Goal: Information Seeking & Learning: Find specific fact

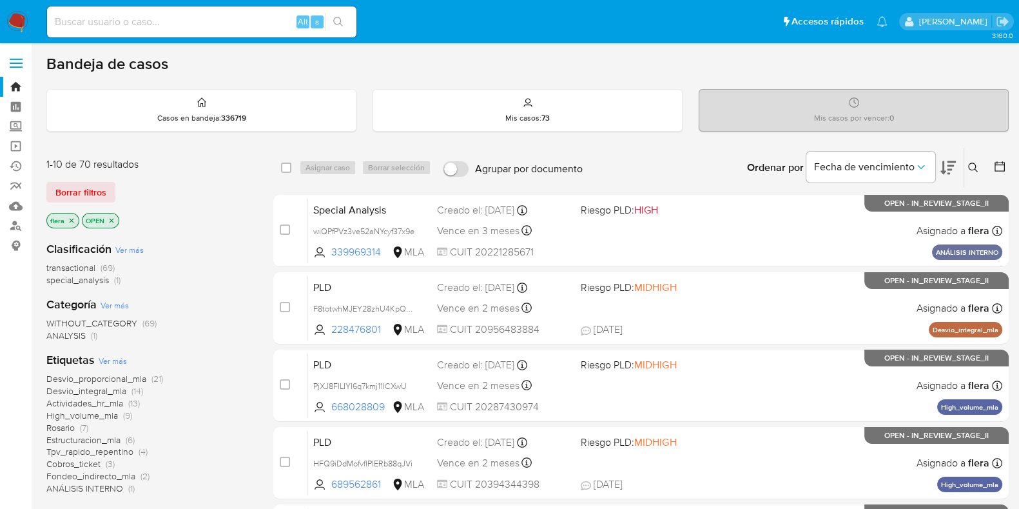
click at [155, 11] on div "Alt s" at bounding box center [201, 21] width 309 height 31
click at [157, 17] on input at bounding box center [201, 22] width 309 height 17
paste input "AepGSERPWzzuqwHdVMxxwqWO"
type input "AepGSERPWzzuqwHdVMxxwqWO"
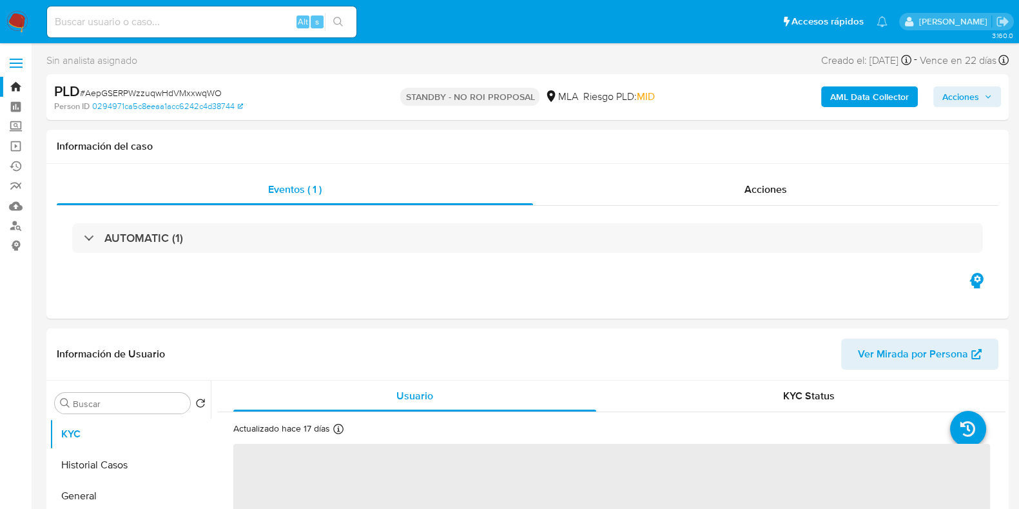
select select "10"
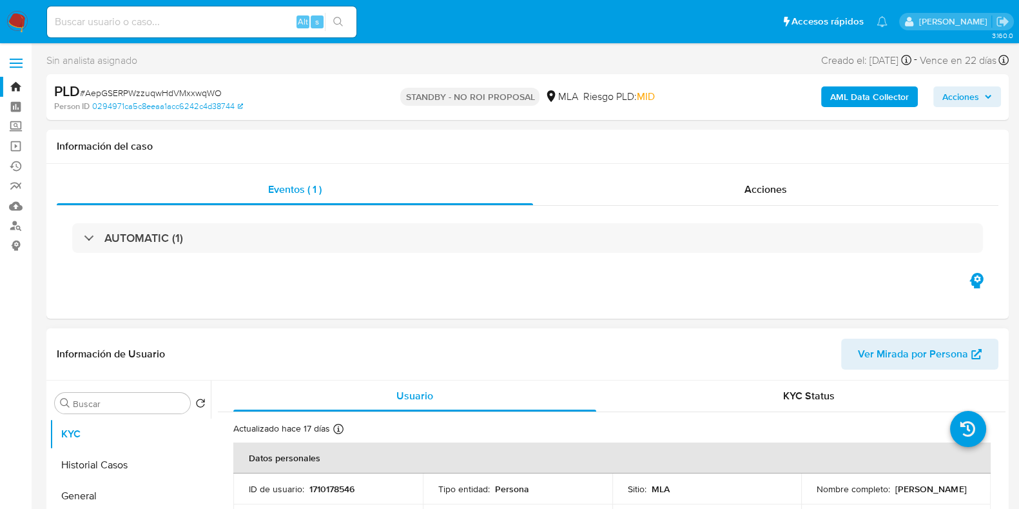
drag, startPoint x: 917, startPoint y: 498, endPoint x: 814, endPoint y: 497, distance: 103.8
click at [817, 494] on div "Nombre completo : Daiana Elizabeth Agnesio" at bounding box center [896, 489] width 159 height 12
copy p "Daiana Elizabeth Agnesio"
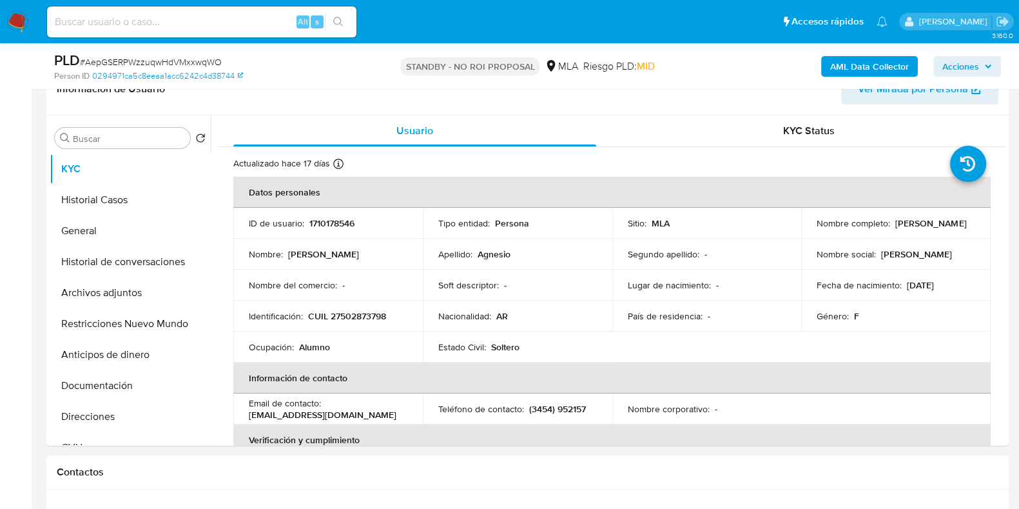
scroll to position [242, 0]
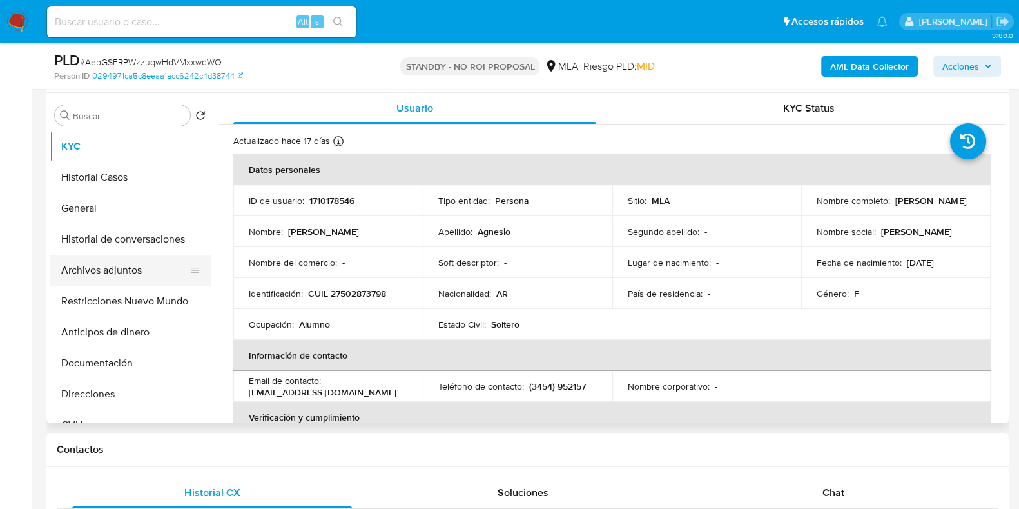
click at [114, 271] on button "Archivos adjuntos" at bounding box center [125, 270] width 151 height 31
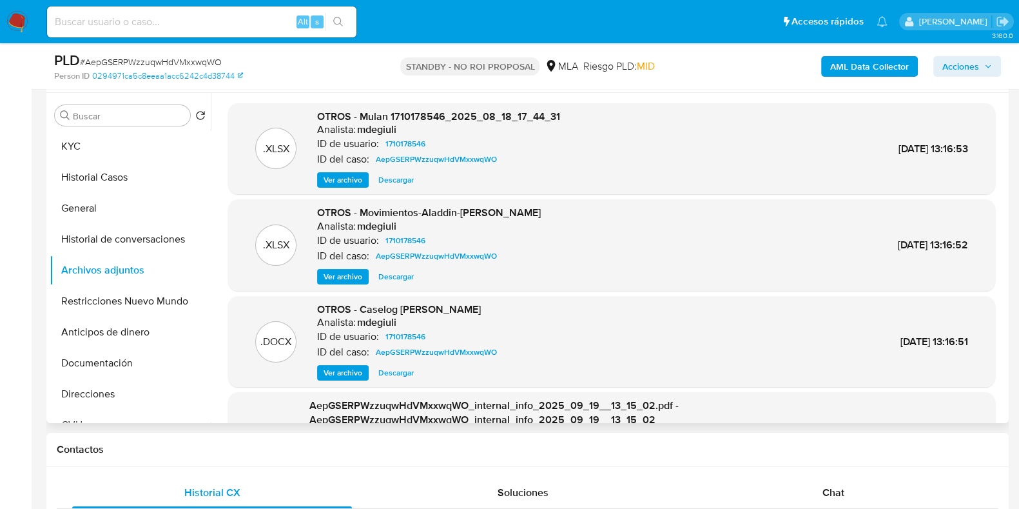
scroll to position [80, 0]
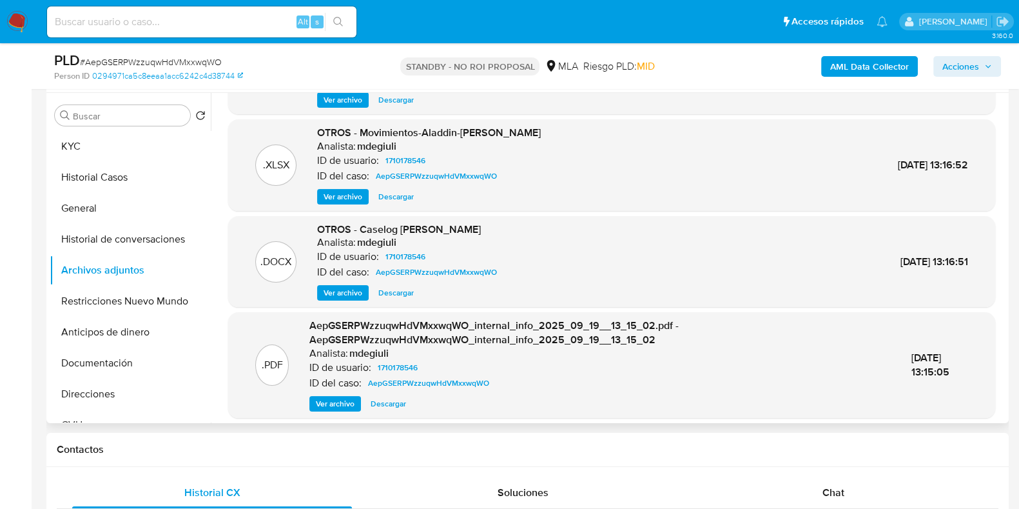
click at [396, 198] on span "Descargar" at bounding box center [395, 196] width 35 height 13
click at [393, 286] on span "Descargar" at bounding box center [395, 292] width 35 height 13
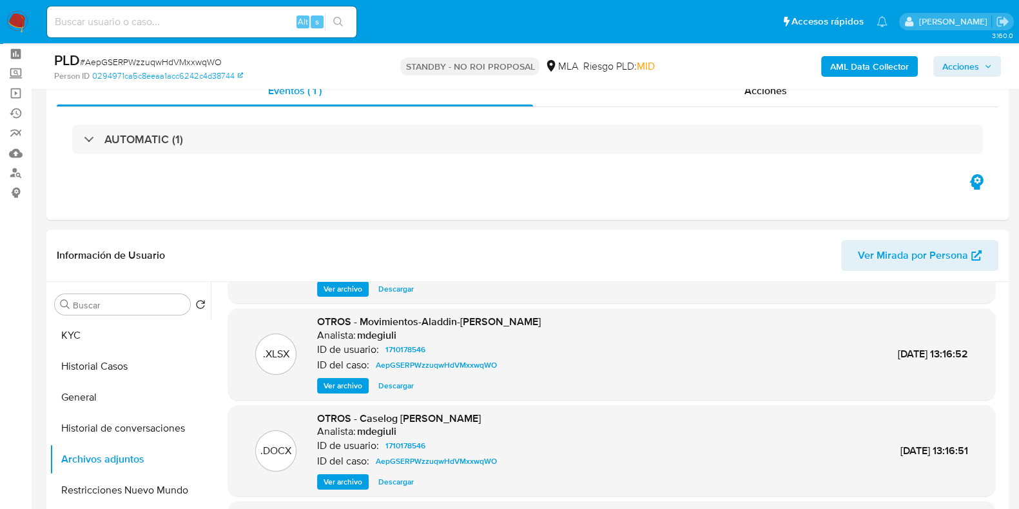
scroll to position [41, 0]
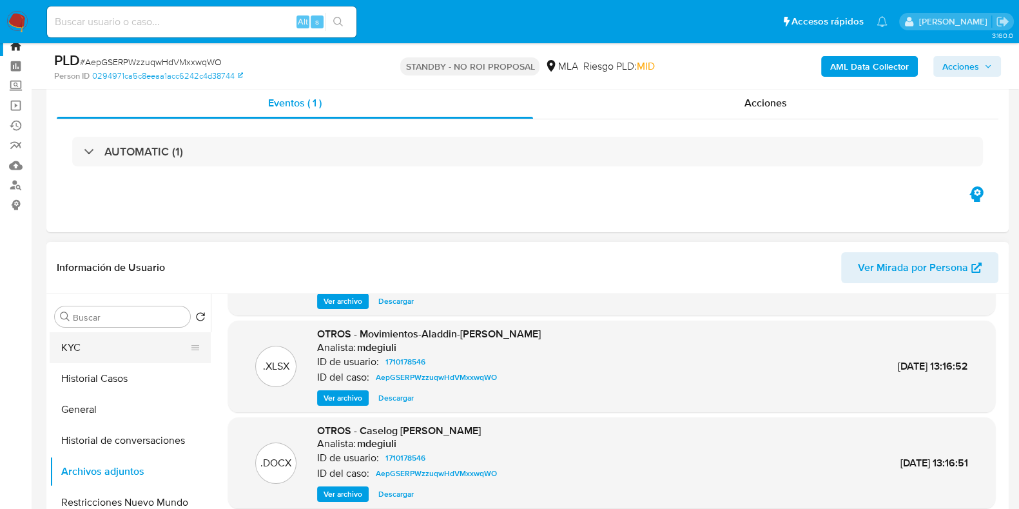
click at [97, 351] on button "KYC" at bounding box center [125, 347] width 151 height 31
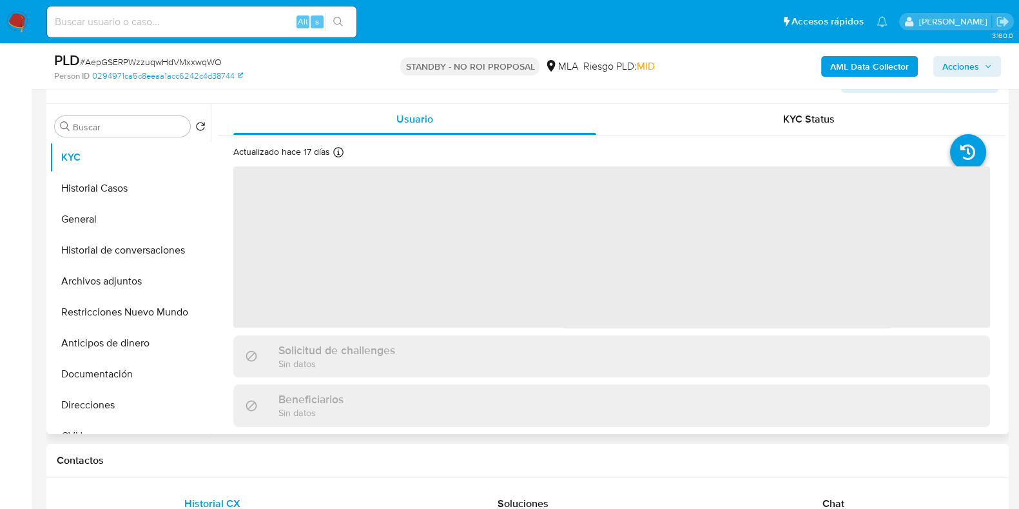
scroll to position [282, 0]
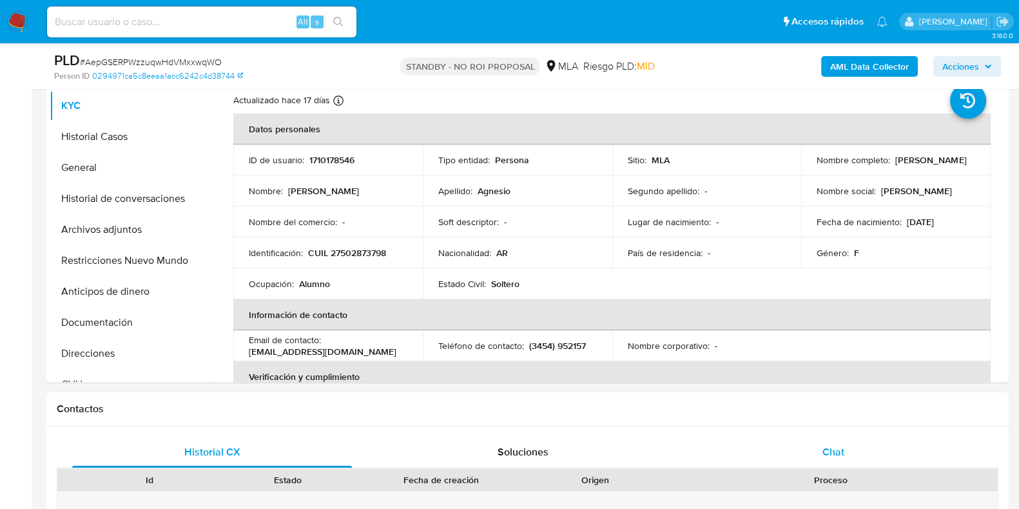
click at [846, 454] on div "Chat" at bounding box center [834, 451] width 280 height 31
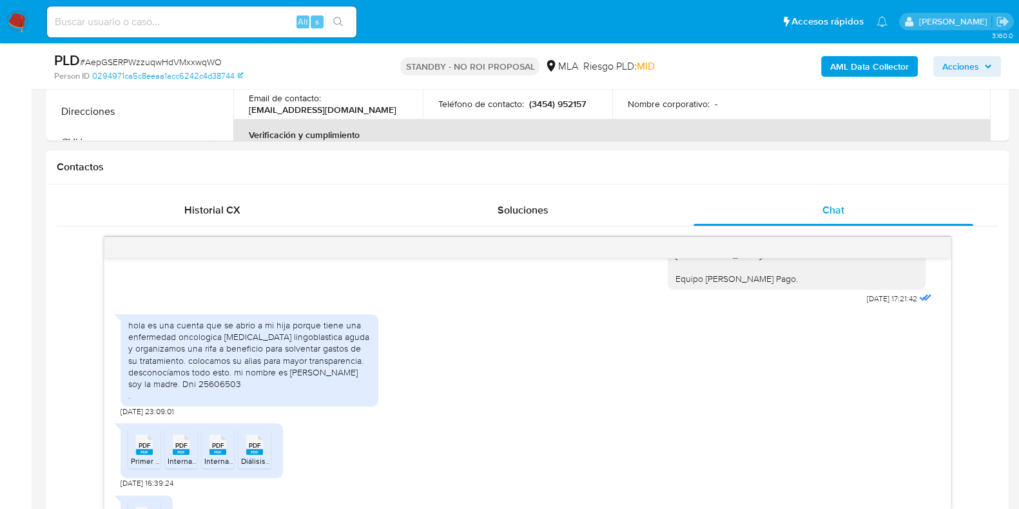
scroll to position [1181, 0]
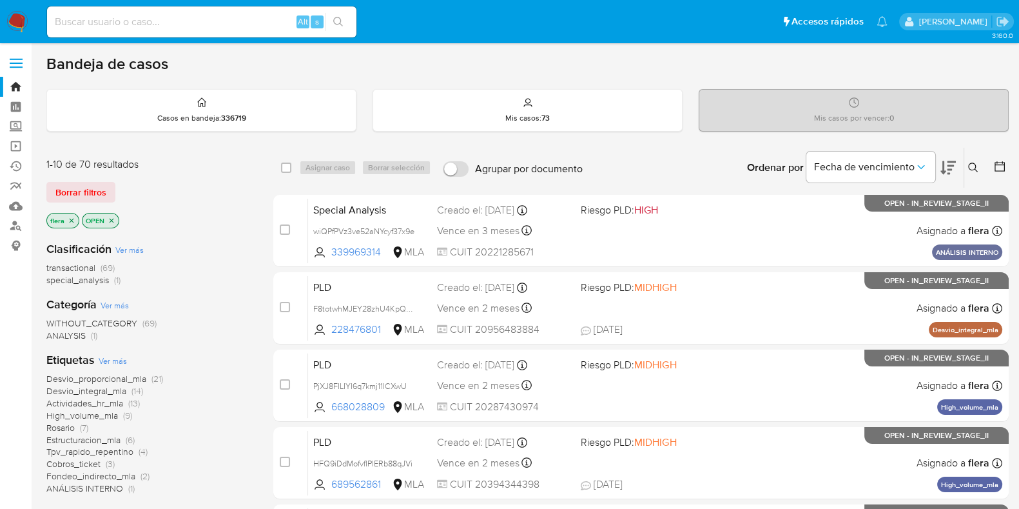
click at [157, 19] on input at bounding box center [201, 22] width 309 height 17
paste input "101187666"
type input "101187666"
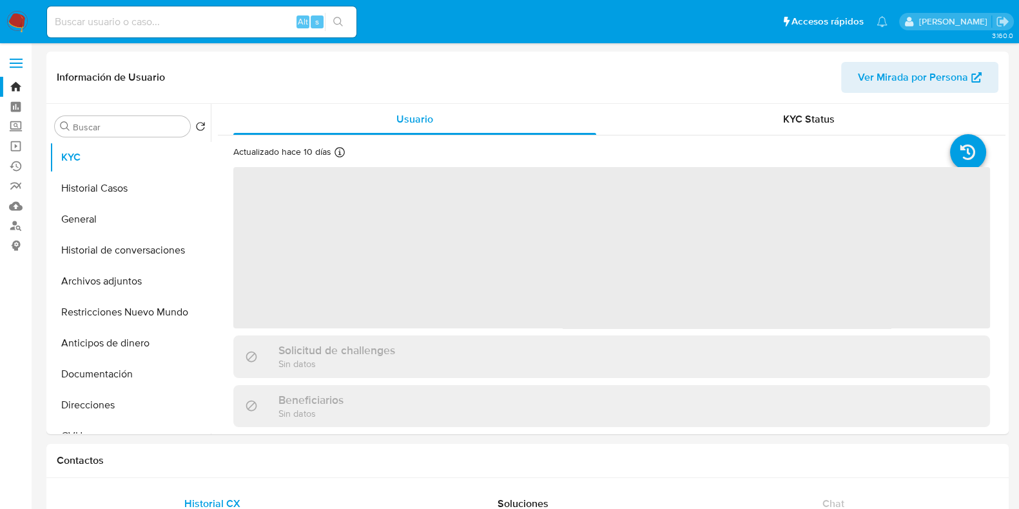
select select "10"
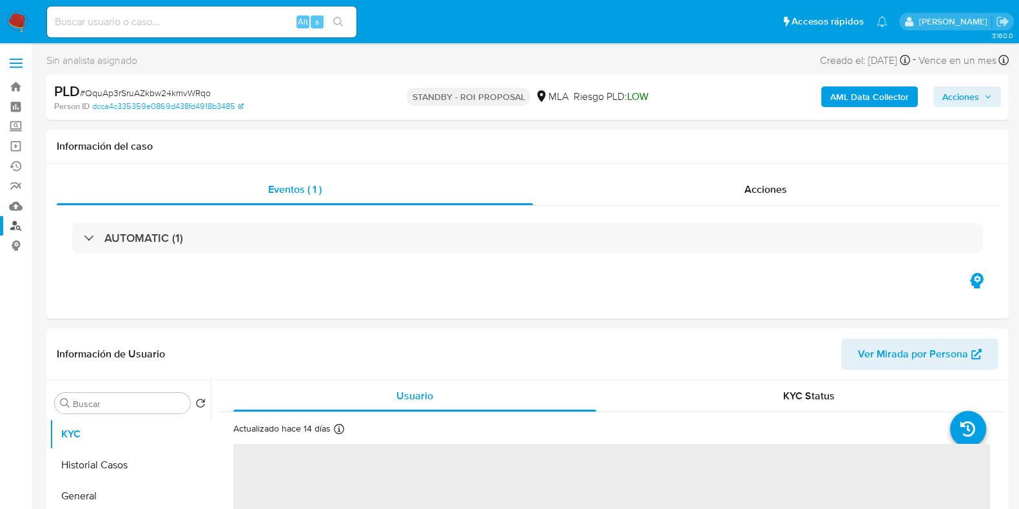
select select "10"
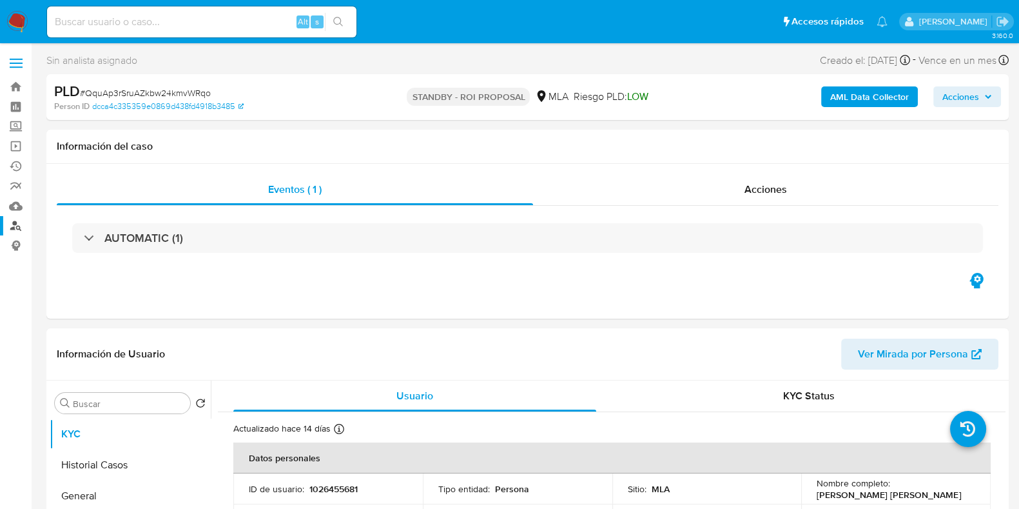
click at [21, 225] on link "Buscador de personas" at bounding box center [76, 226] width 153 height 20
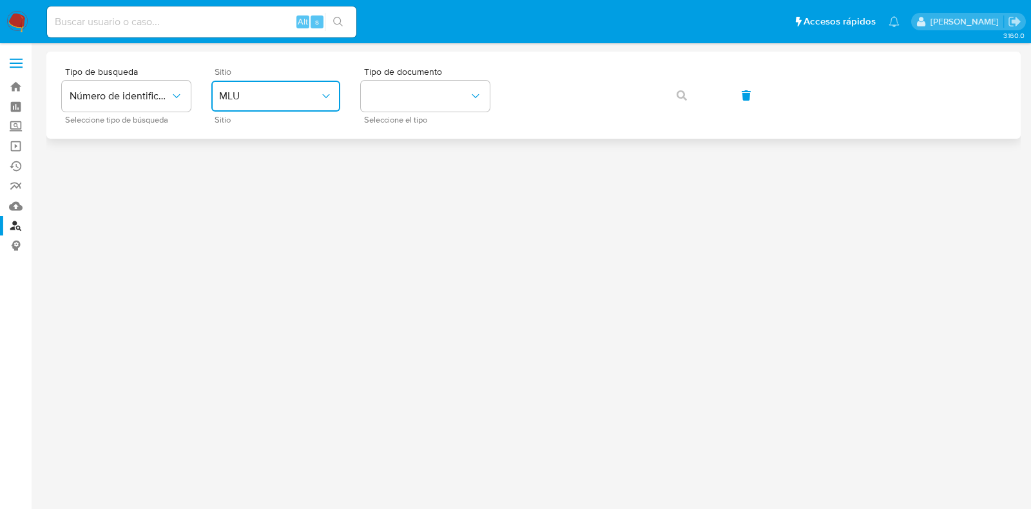
click at [289, 96] on span "MLU" at bounding box center [269, 96] width 101 height 13
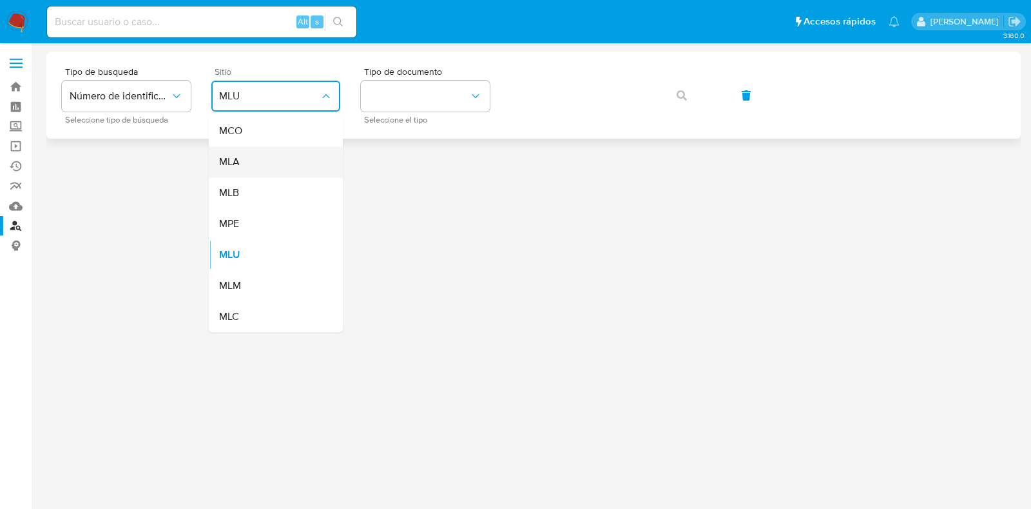
click at [292, 159] on div "MLA" at bounding box center [272, 161] width 106 height 31
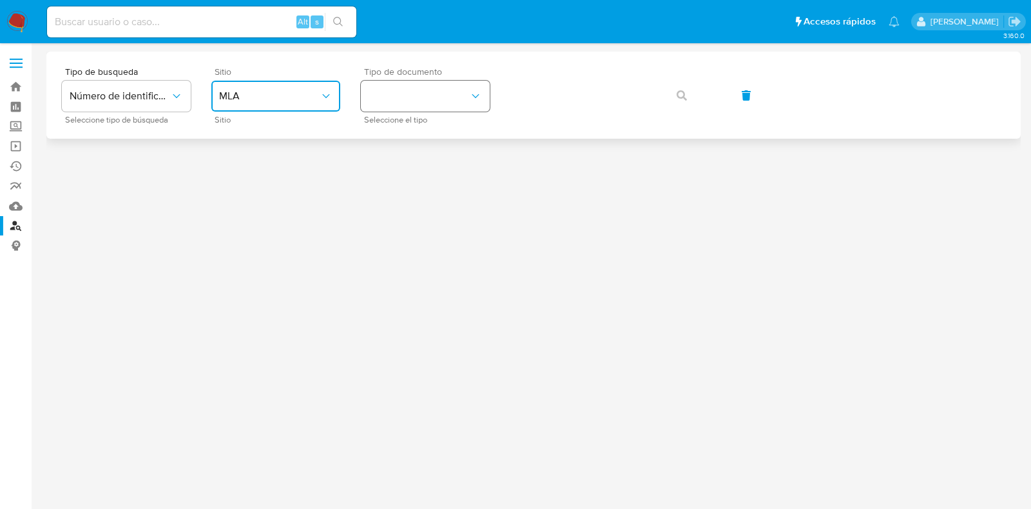
click at [426, 95] on button "identificationType" at bounding box center [425, 96] width 129 height 31
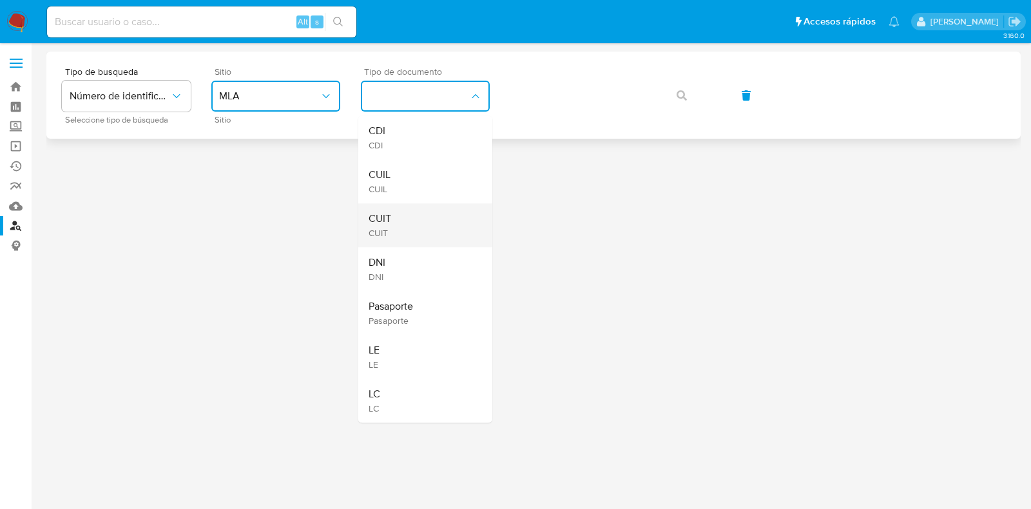
click at [453, 208] on div "CUIT CUIT" at bounding box center [422, 225] width 106 height 44
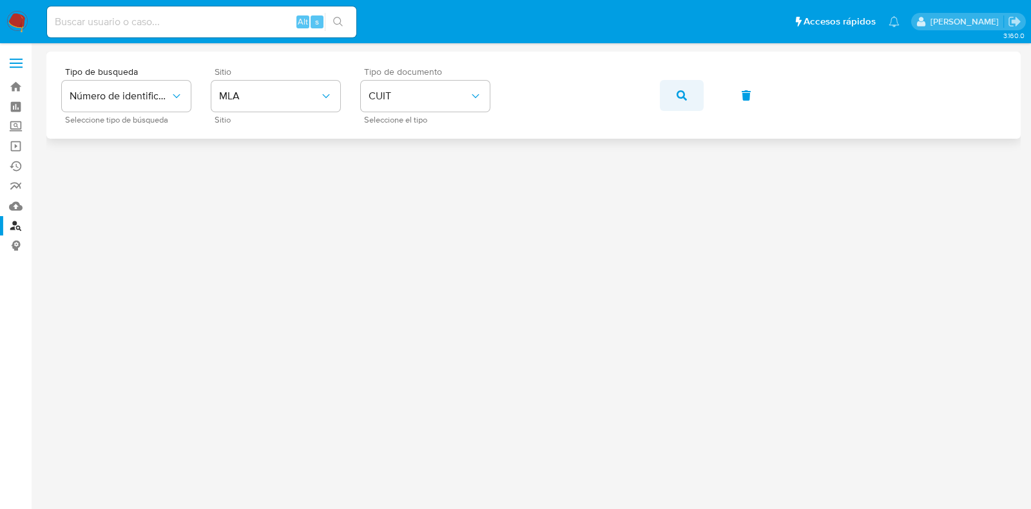
click at [685, 95] on icon "button" at bounding box center [682, 95] width 10 height 10
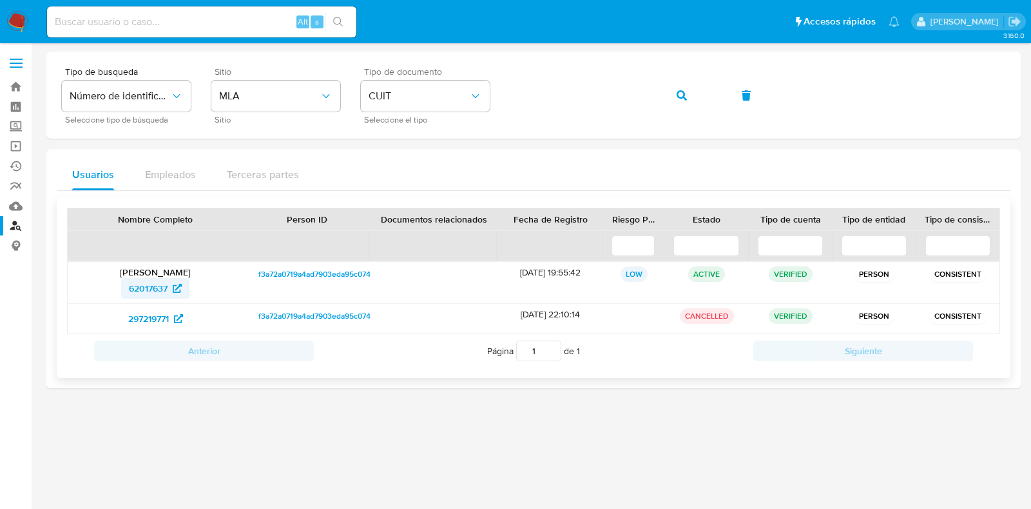
click at [145, 291] on span "62017637" at bounding box center [148, 288] width 39 height 21
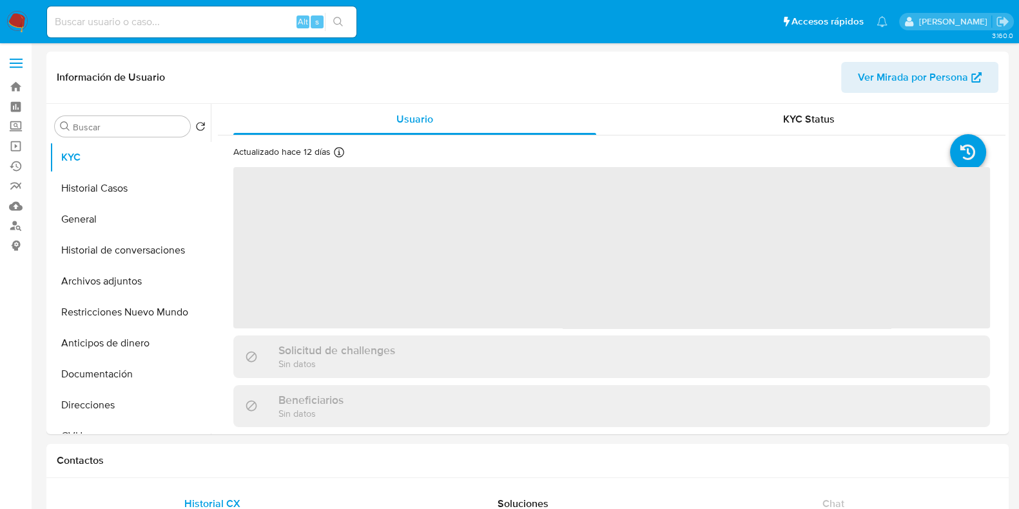
select select "10"
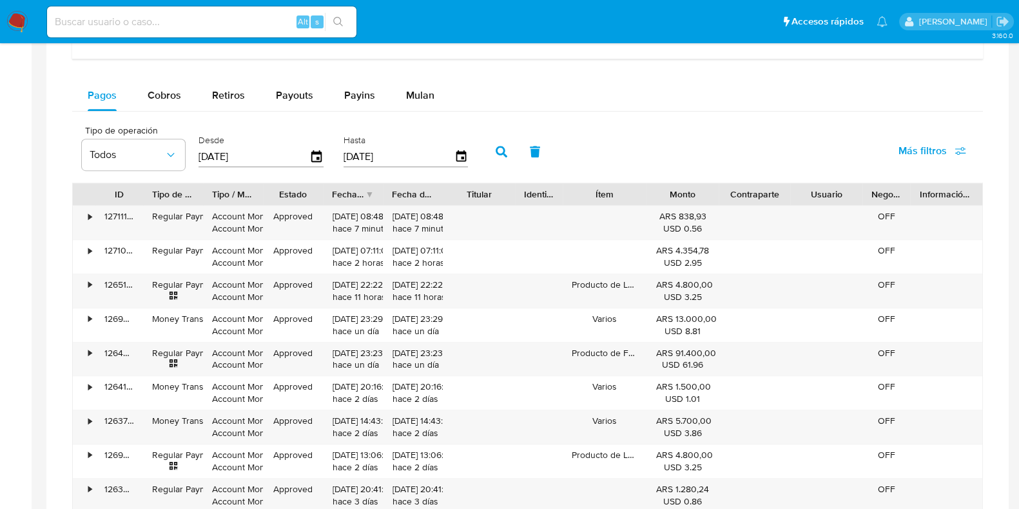
scroll to position [850, 0]
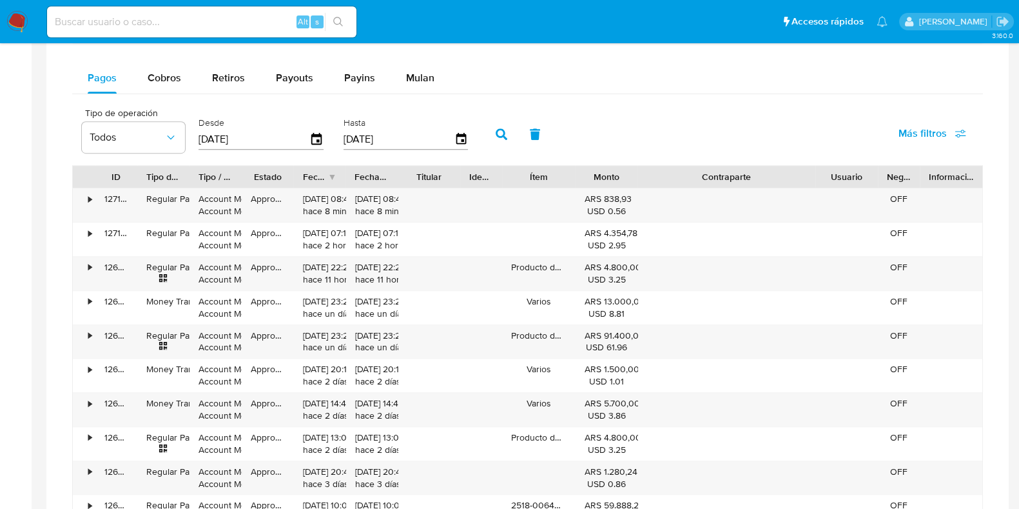
drag, startPoint x: 781, startPoint y: 173, endPoint x: 886, endPoint y: 173, distance: 105.7
click at [886, 173] on div "ID Tipo de operación Tipo / Método Estado Fecha de creación Fecha de aprobación…" at bounding box center [528, 177] width 910 height 22
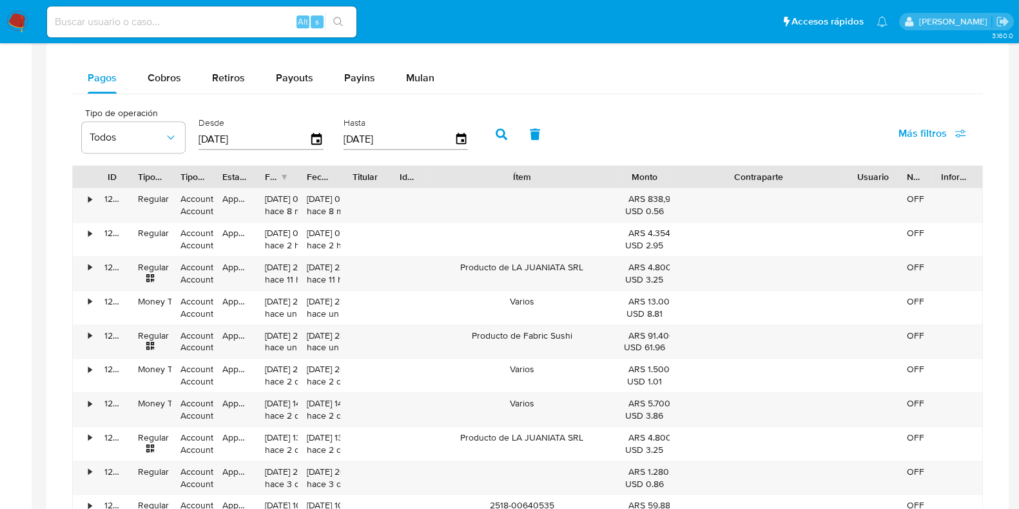
drag, startPoint x: 574, startPoint y: 179, endPoint x: 696, endPoint y: 182, distance: 121.9
click at [696, 182] on div "ID Tipo de operación Tipo / Método Estado Fecha de creación Fecha de aprobación…" at bounding box center [528, 177] width 910 height 22
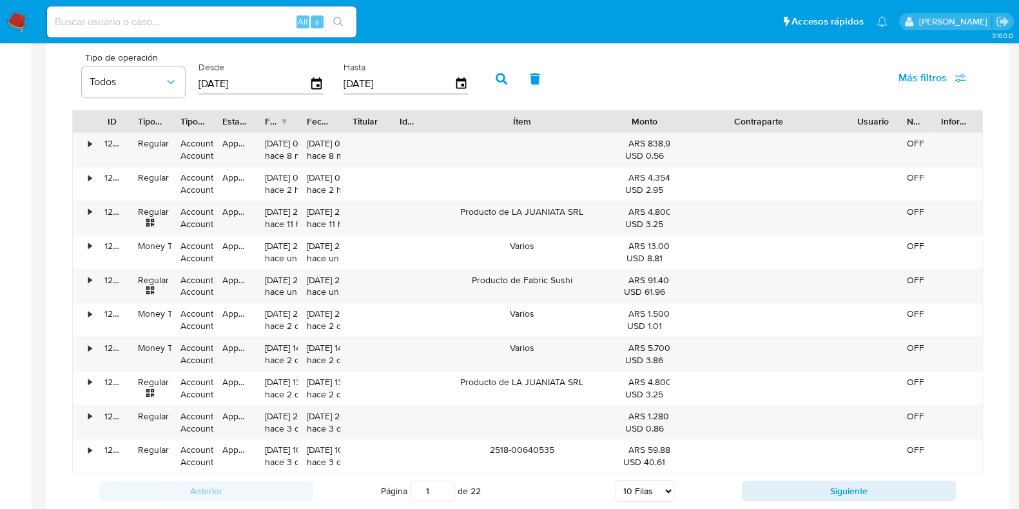
scroll to position [931, 0]
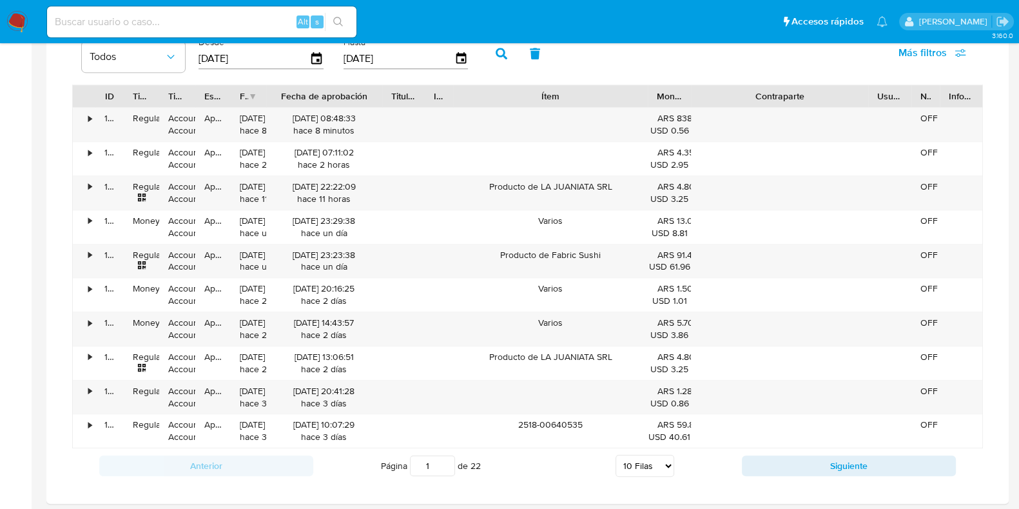
drag, startPoint x: 339, startPoint y: 99, endPoint x: 413, endPoint y: 103, distance: 73.6
click at [413, 103] on div "ID Tipo de operación Tipo / Método Estado Fecha de creación Fecha de aprobación…" at bounding box center [528, 96] width 910 height 22
click at [839, 469] on button "Siguiente" at bounding box center [849, 465] width 214 height 21
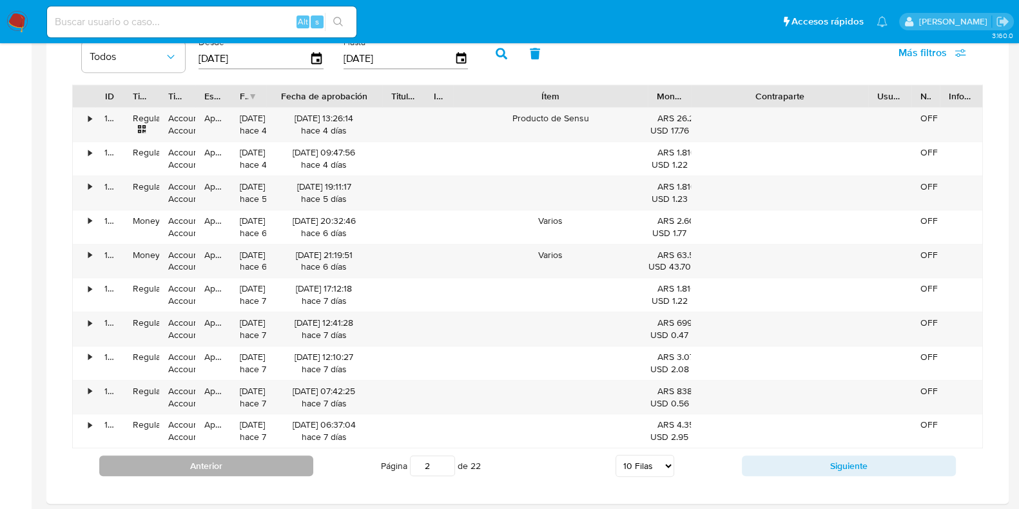
click at [227, 462] on button "Anterior" at bounding box center [206, 465] width 214 height 21
type input "1"
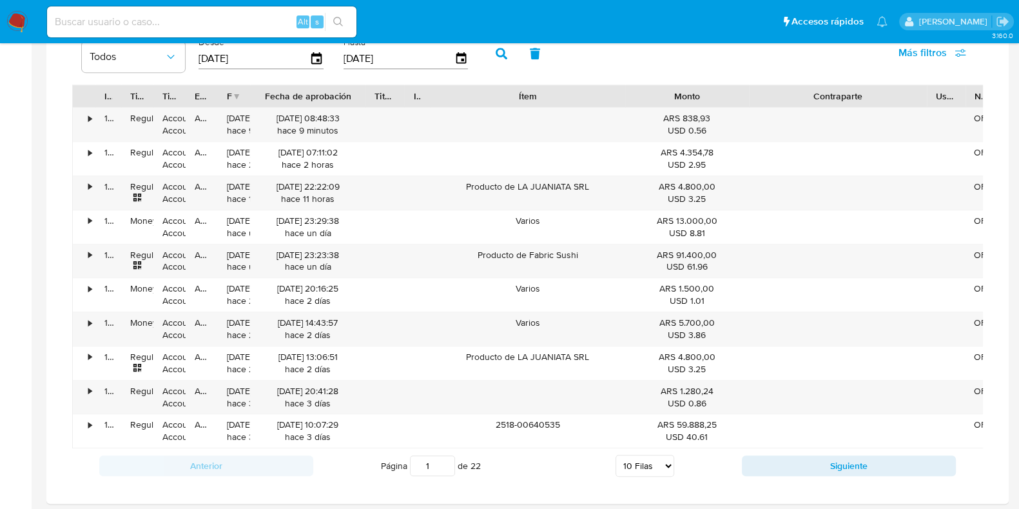
click at [778, 108] on div "ID Tipo de operación Tipo / Método Estado Fecha de creación Fecha de aprobación…" at bounding box center [527, 266] width 911 height 364
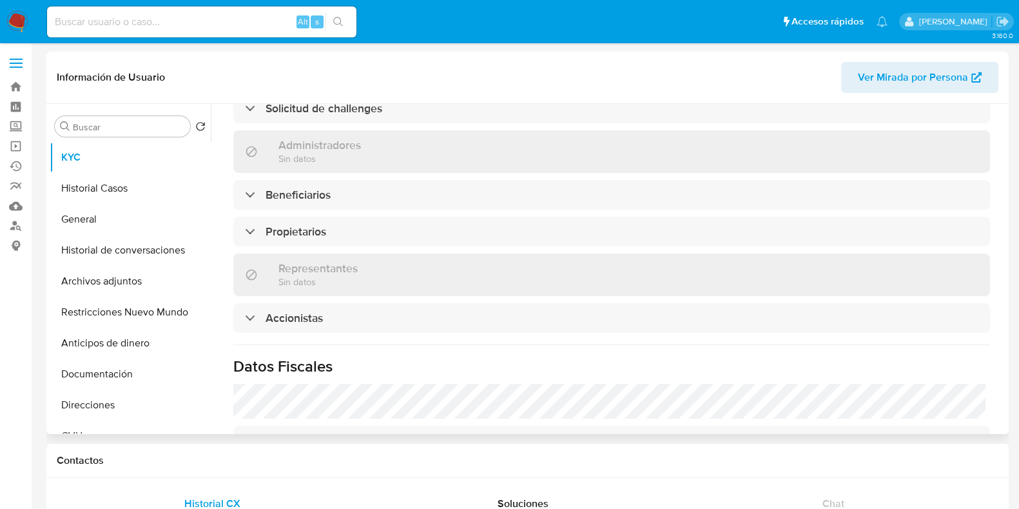
select select "10"
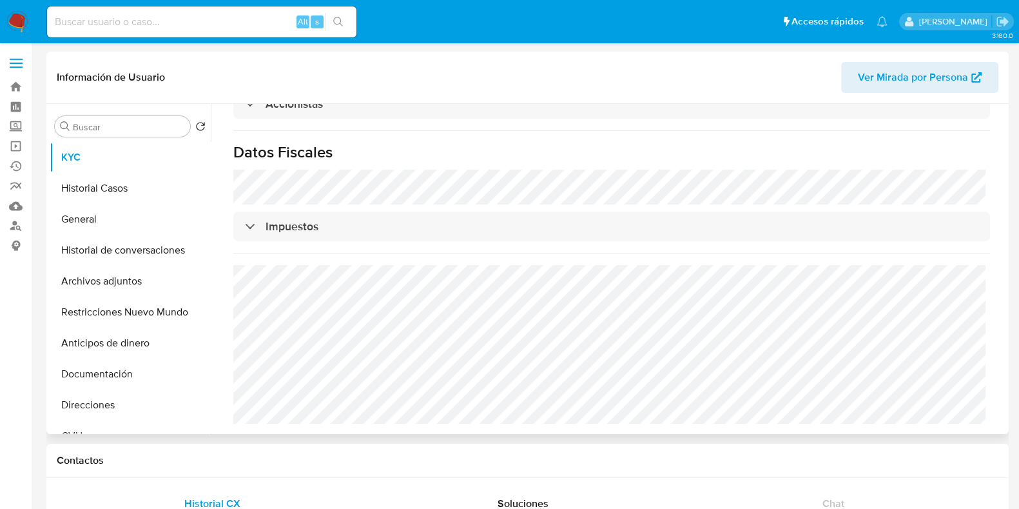
scroll to position [883, 0]
click at [86, 420] on button "CVU" at bounding box center [125, 435] width 151 height 31
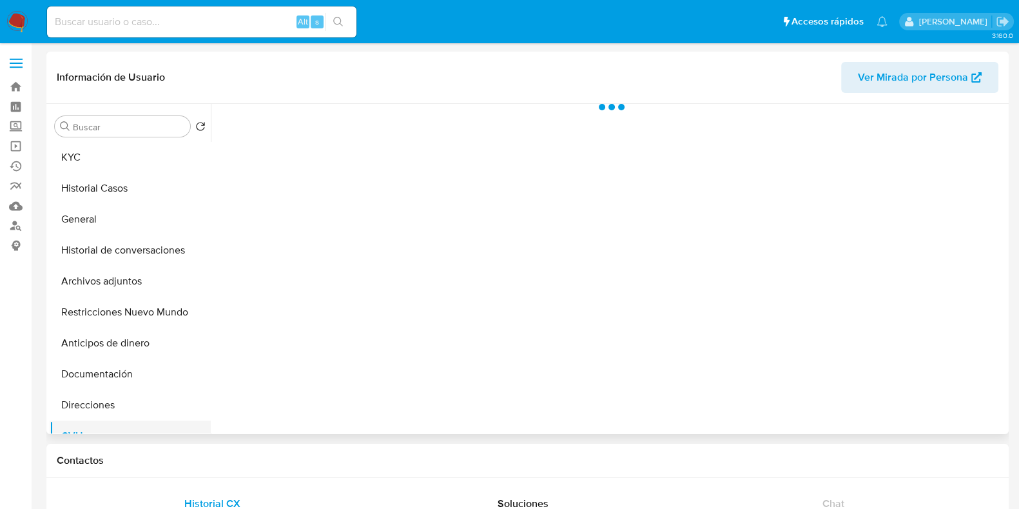
scroll to position [0, 0]
click at [92, 409] on button "Direcciones" at bounding box center [125, 404] width 151 height 31
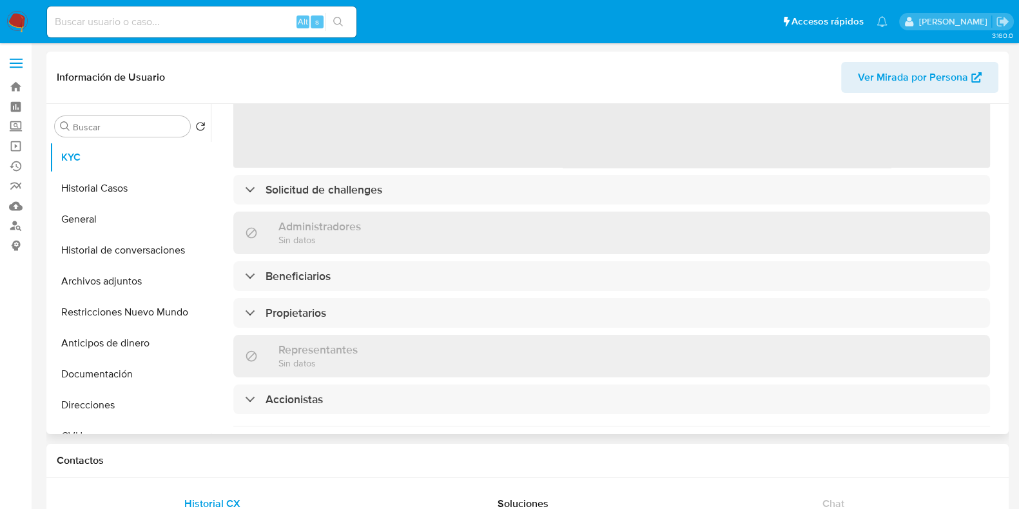
select select "10"
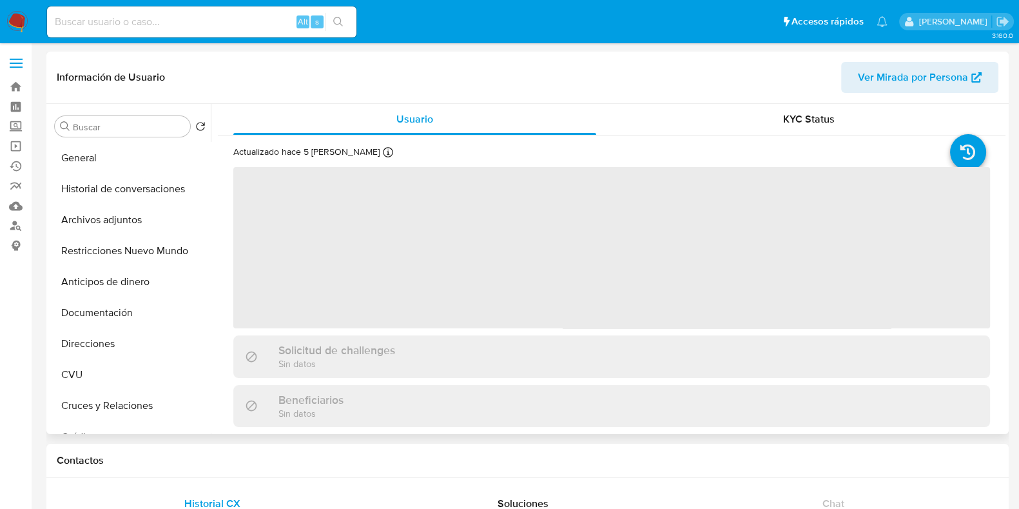
select select "10"
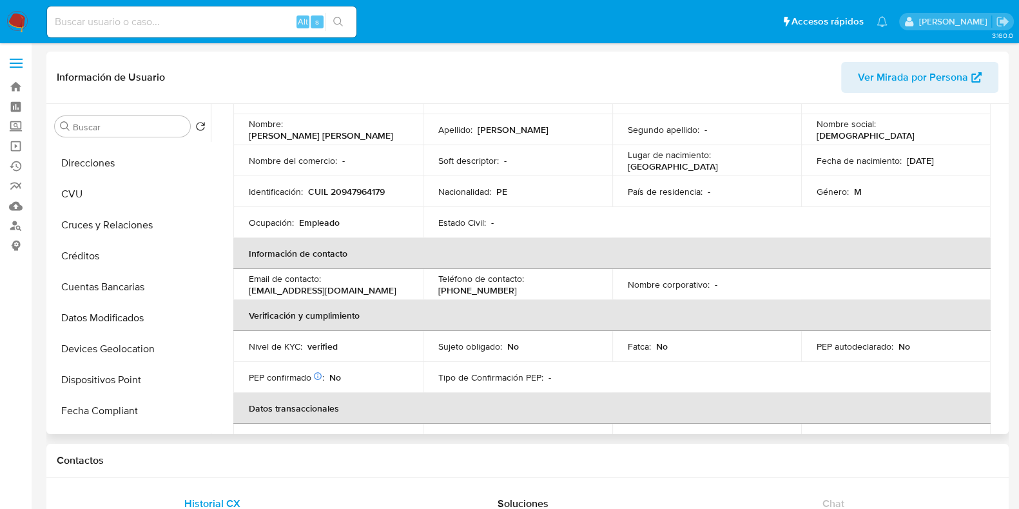
scroll to position [45, 0]
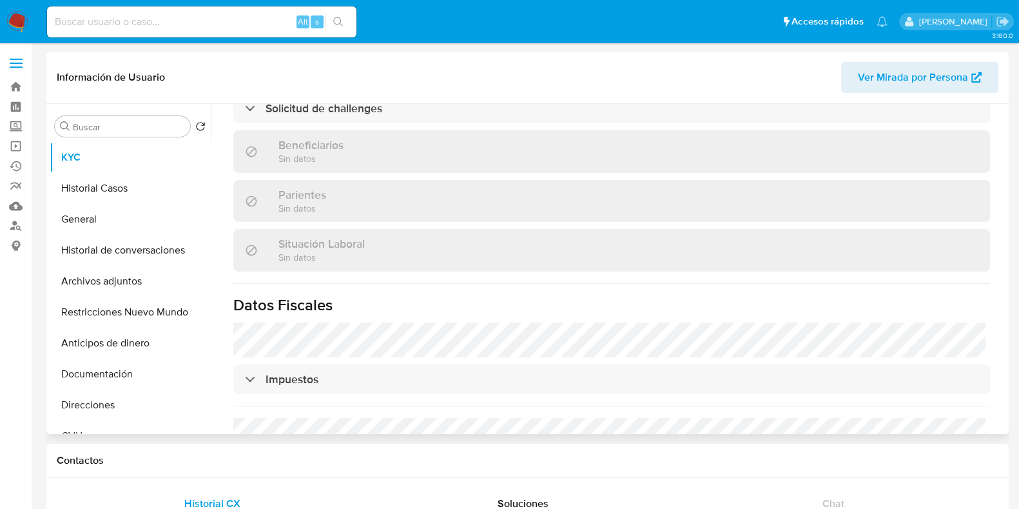
select select "10"
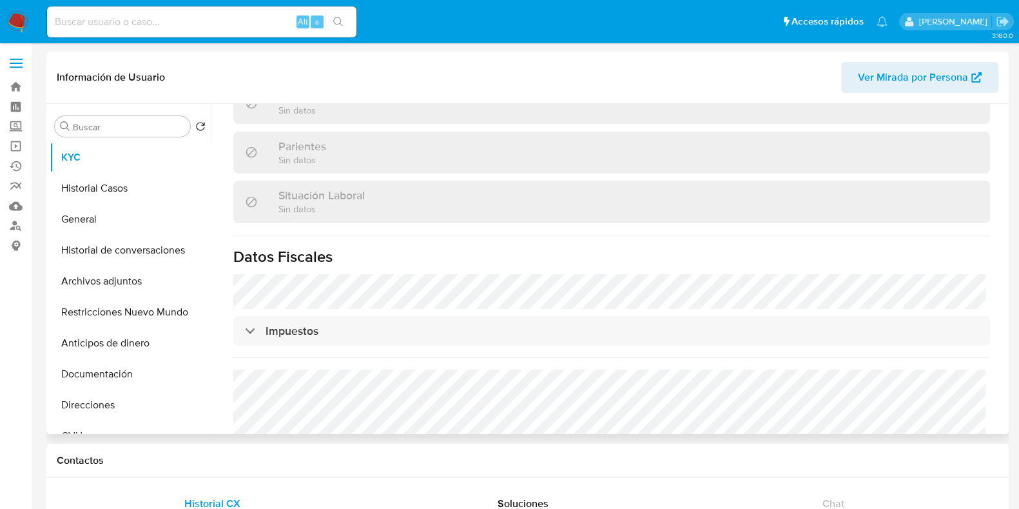
scroll to position [678, 0]
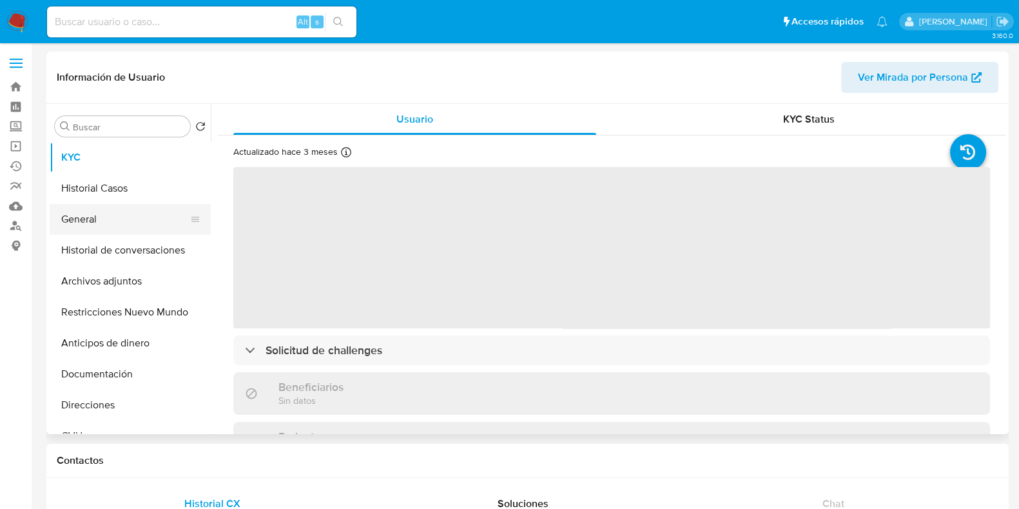
select select "10"
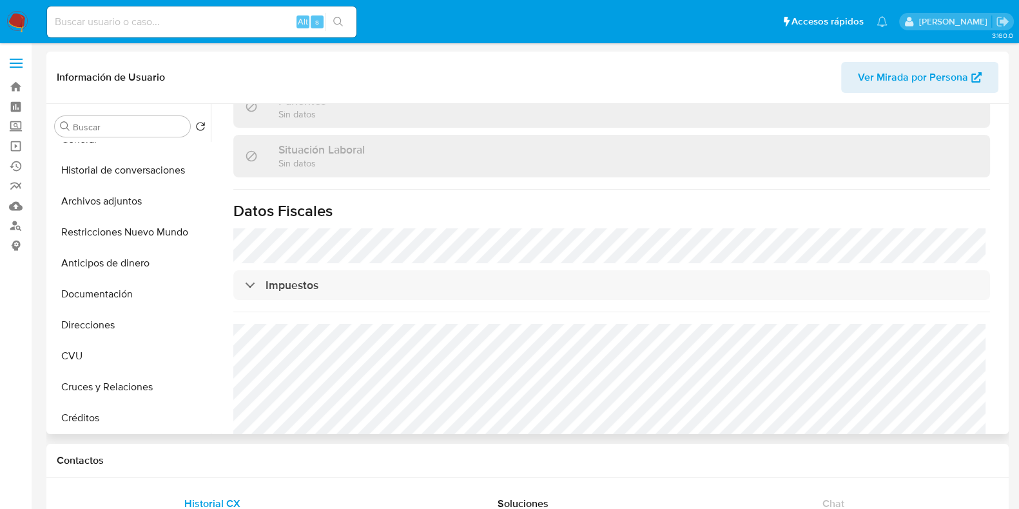
scroll to position [644, 0]
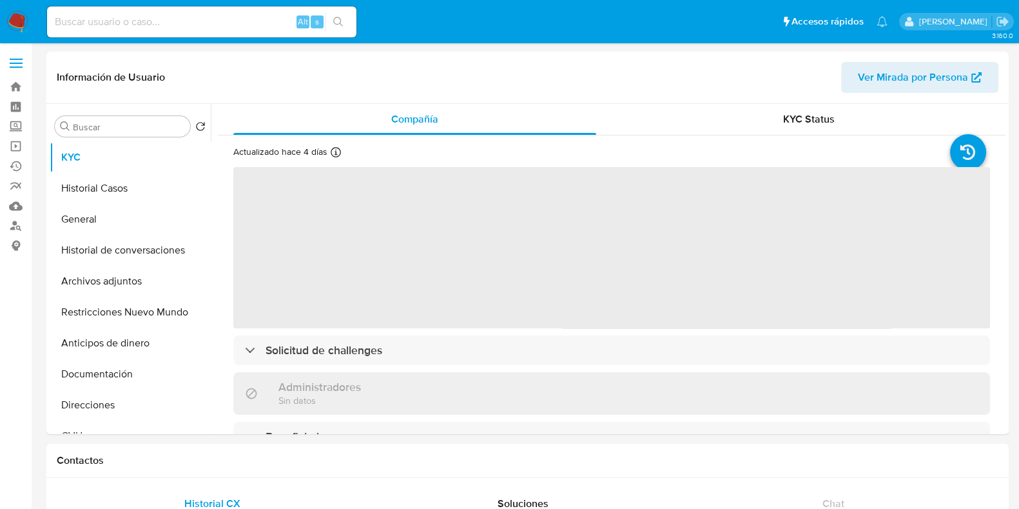
select select "10"
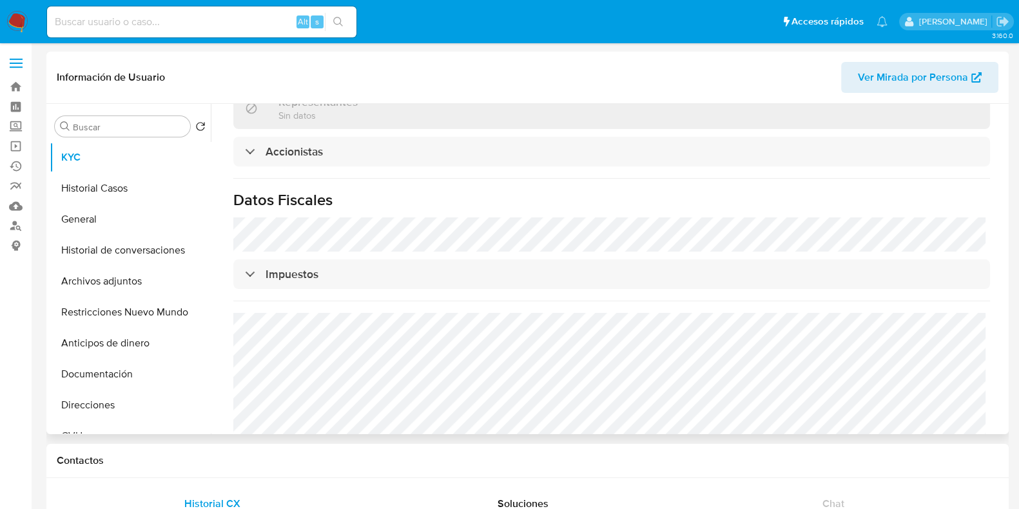
scroll to position [883, 0]
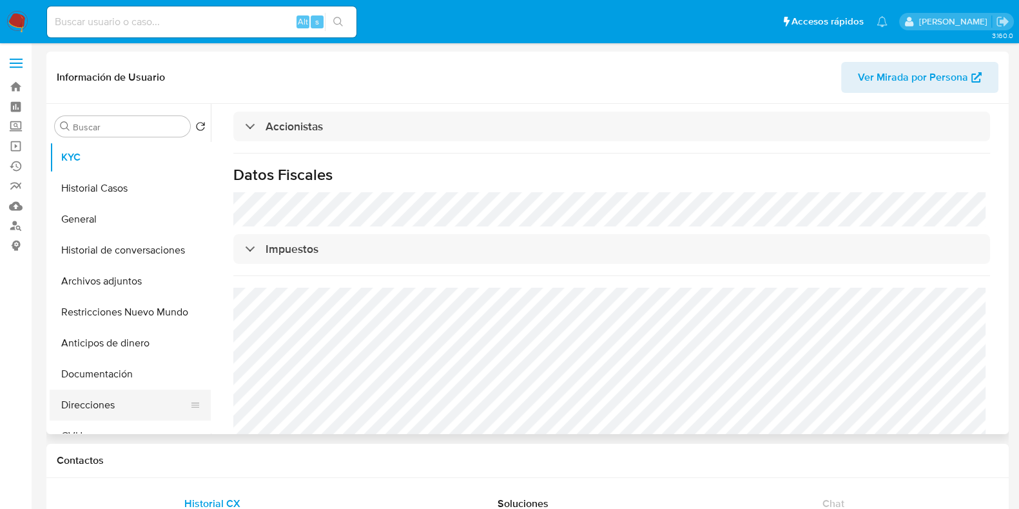
click at [84, 407] on button "Direcciones" at bounding box center [125, 404] width 151 height 31
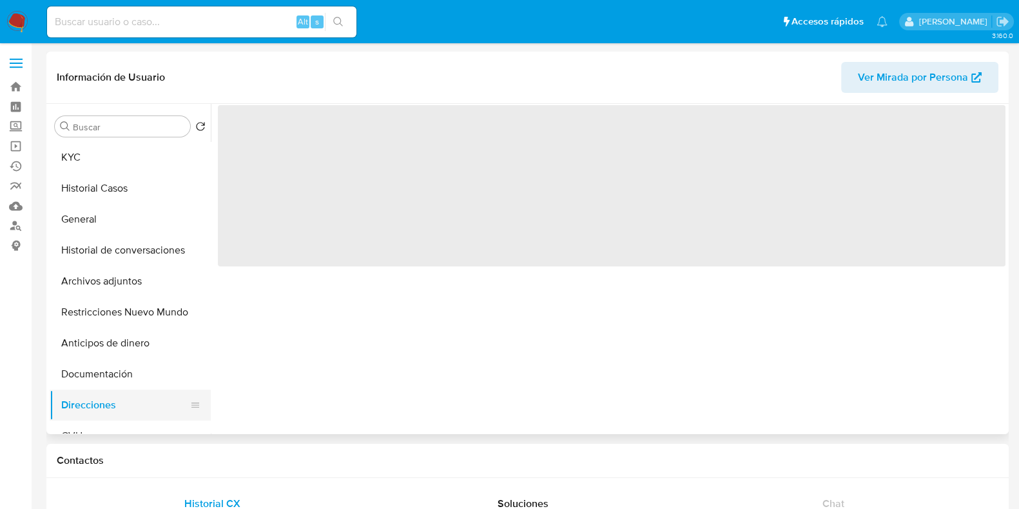
scroll to position [0, 0]
